Goal: Navigation & Orientation: Find specific page/section

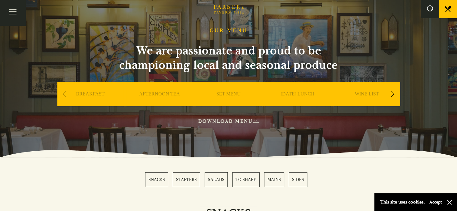
scroll to position [60, 0]
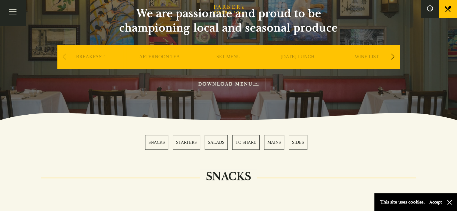
click at [163, 56] on link "AFTERNOON TEA" at bounding box center [159, 66] width 41 height 24
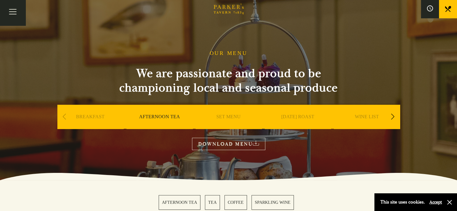
click at [0, 0] on link "Menus" at bounding box center [0, 0] width 0 height 0
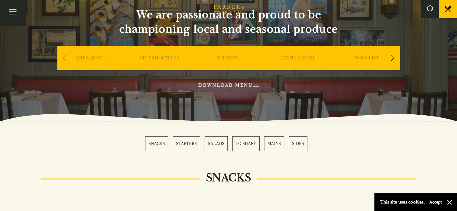
scroll to position [60, 0]
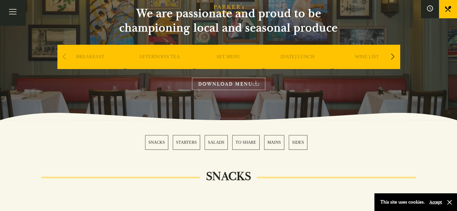
click at [226, 59] on link "SET MENU" at bounding box center [228, 66] width 24 height 24
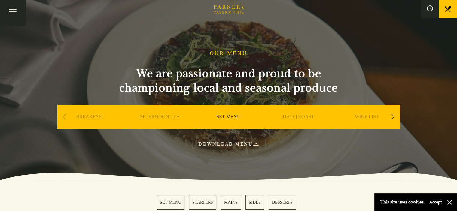
click at [390, 118] on div "Next slide" at bounding box center [393, 116] width 8 height 13
click at [395, 115] on div "Next slide" at bounding box center [393, 116] width 8 height 13
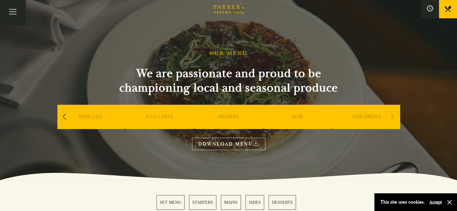
click at [393, 117] on div "Next slide" at bounding box center [393, 116] width 8 height 13
click at [152, 115] on link "A LA CARTE" at bounding box center [159, 126] width 28 height 24
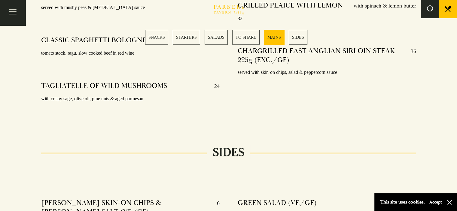
scroll to position [1443, 0]
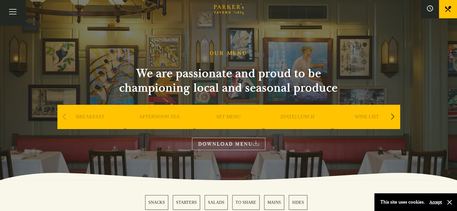
click at [0, 0] on link "Menus" at bounding box center [0, 0] width 0 height 0
click at [89, 116] on link "BREAKFAST" at bounding box center [90, 126] width 29 height 24
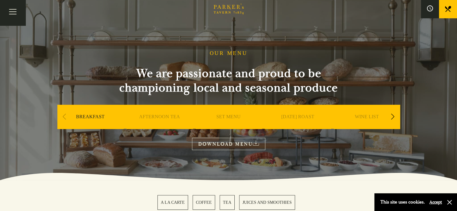
click at [0, 0] on link "BOOK" at bounding box center [0, 0] width 0 height 0
